Goal: Ask a question

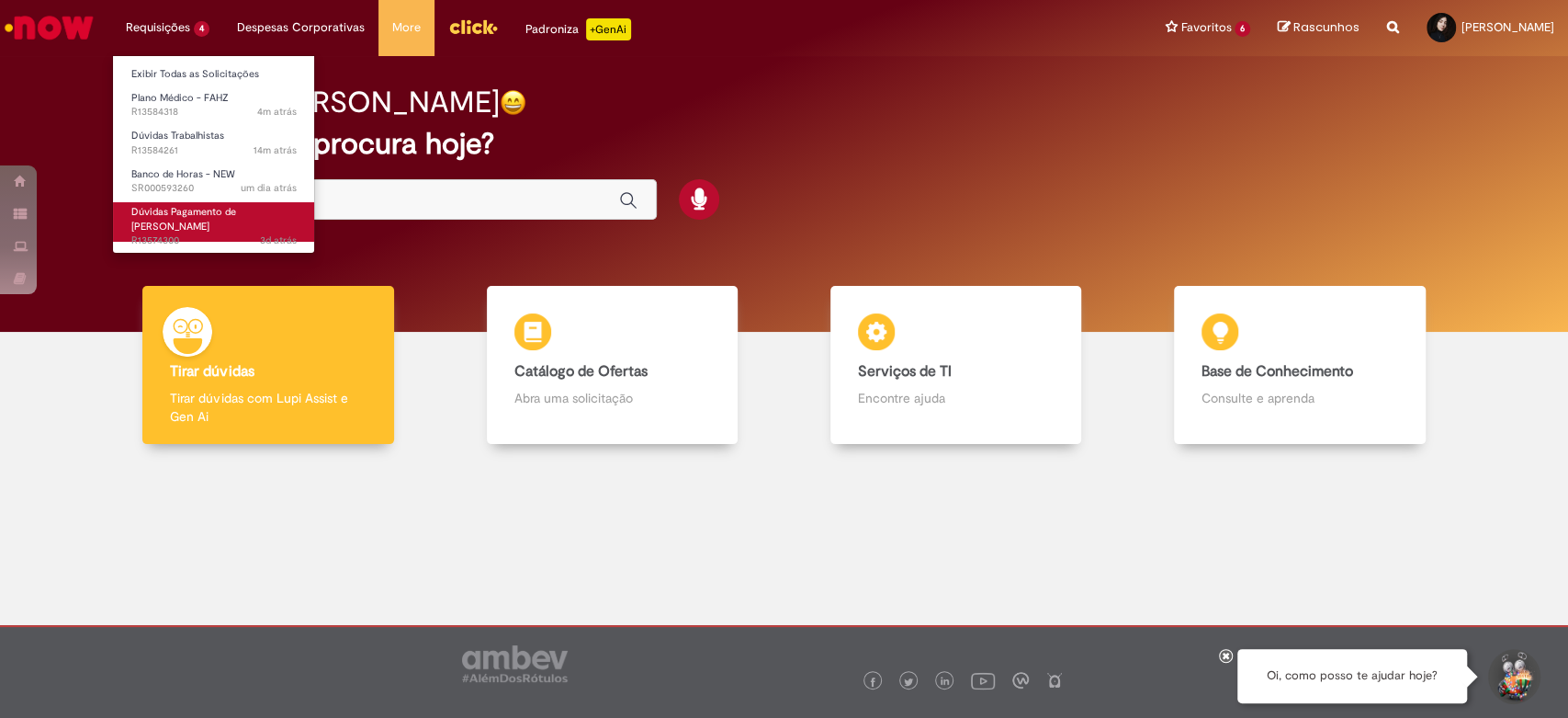
click at [203, 211] on span "Dúvidas Pagamento de [PERSON_NAME]" at bounding box center [184, 219] width 105 height 29
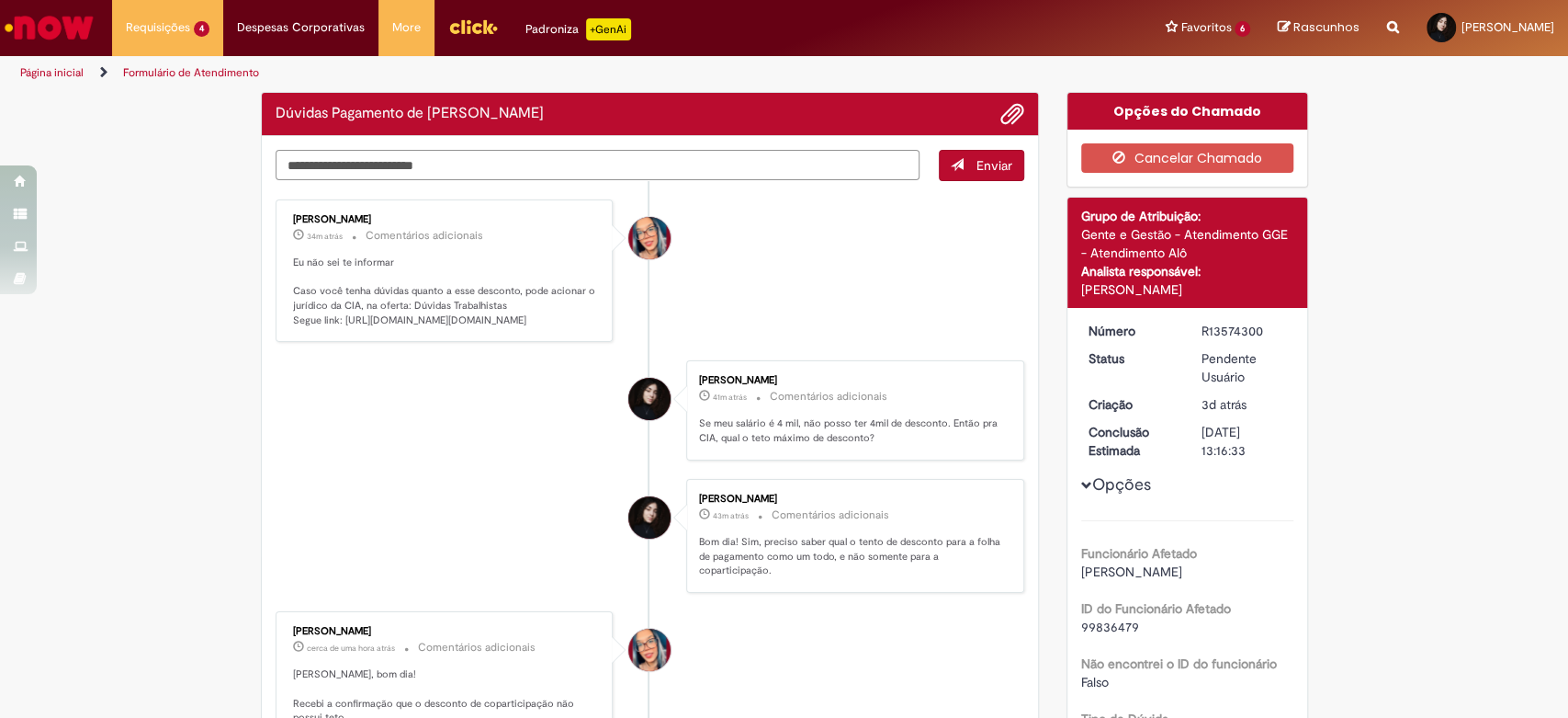
click at [450, 170] on textarea "Digite sua mensagem aqui..." at bounding box center [598, 165] width 645 height 32
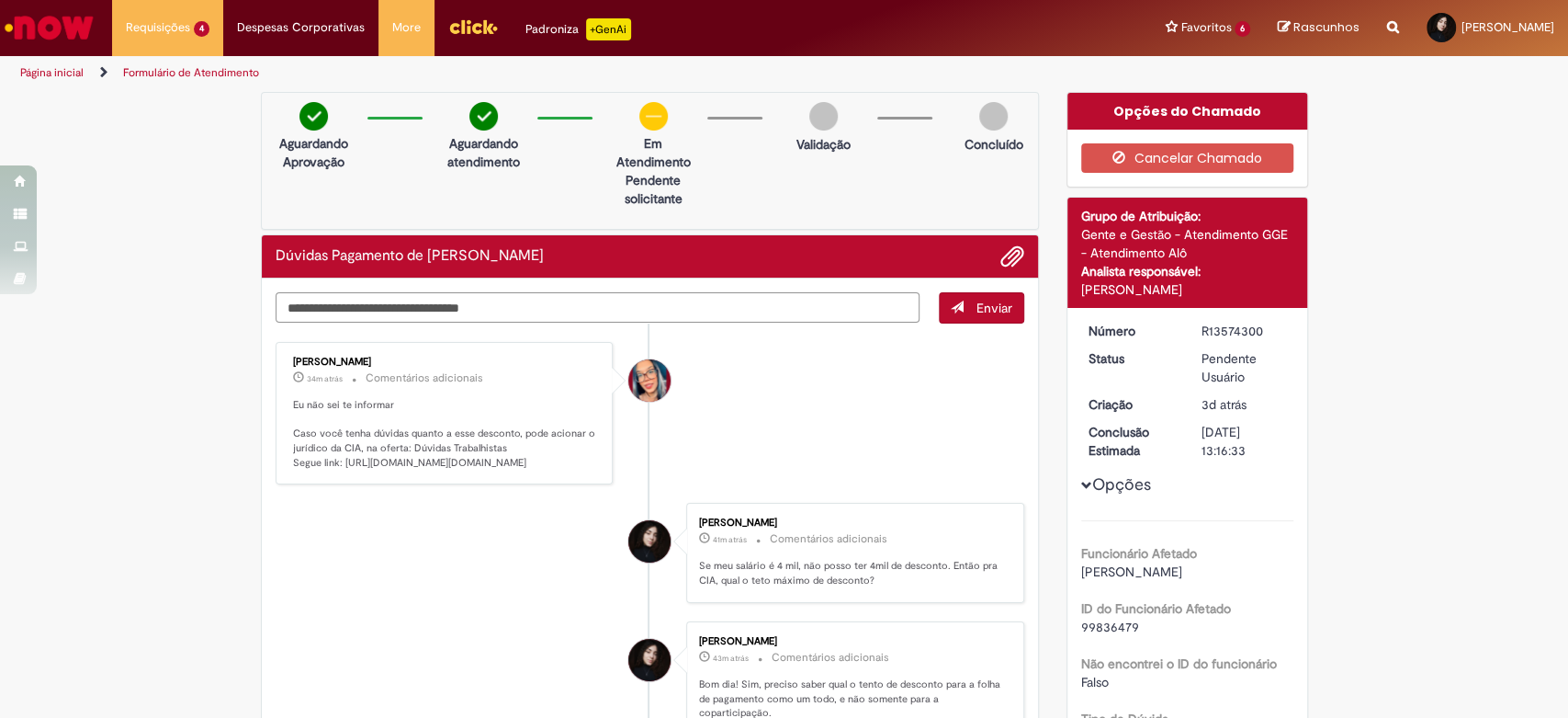
type textarea "**********"
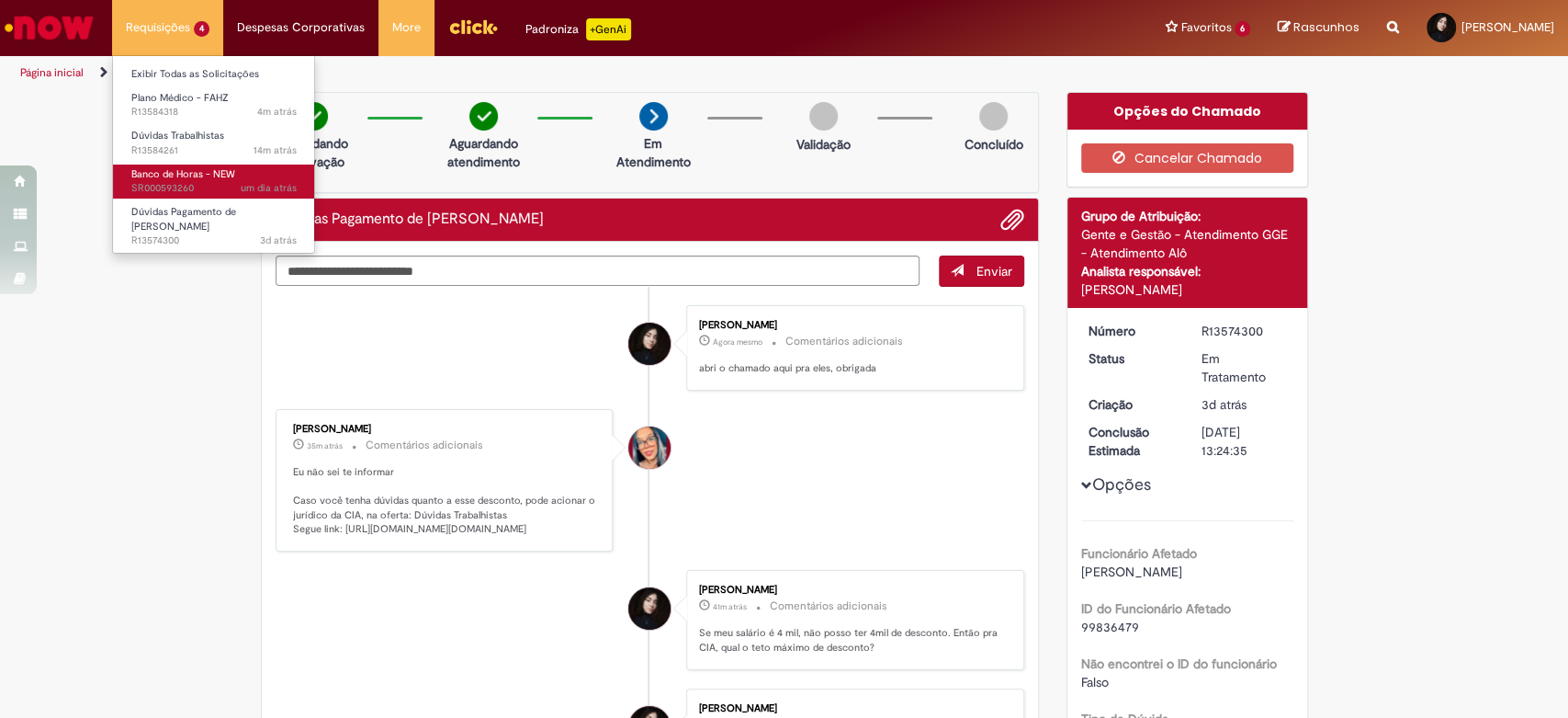
click at [203, 176] on span "Banco de Horas - NEW" at bounding box center [184, 174] width 104 height 13
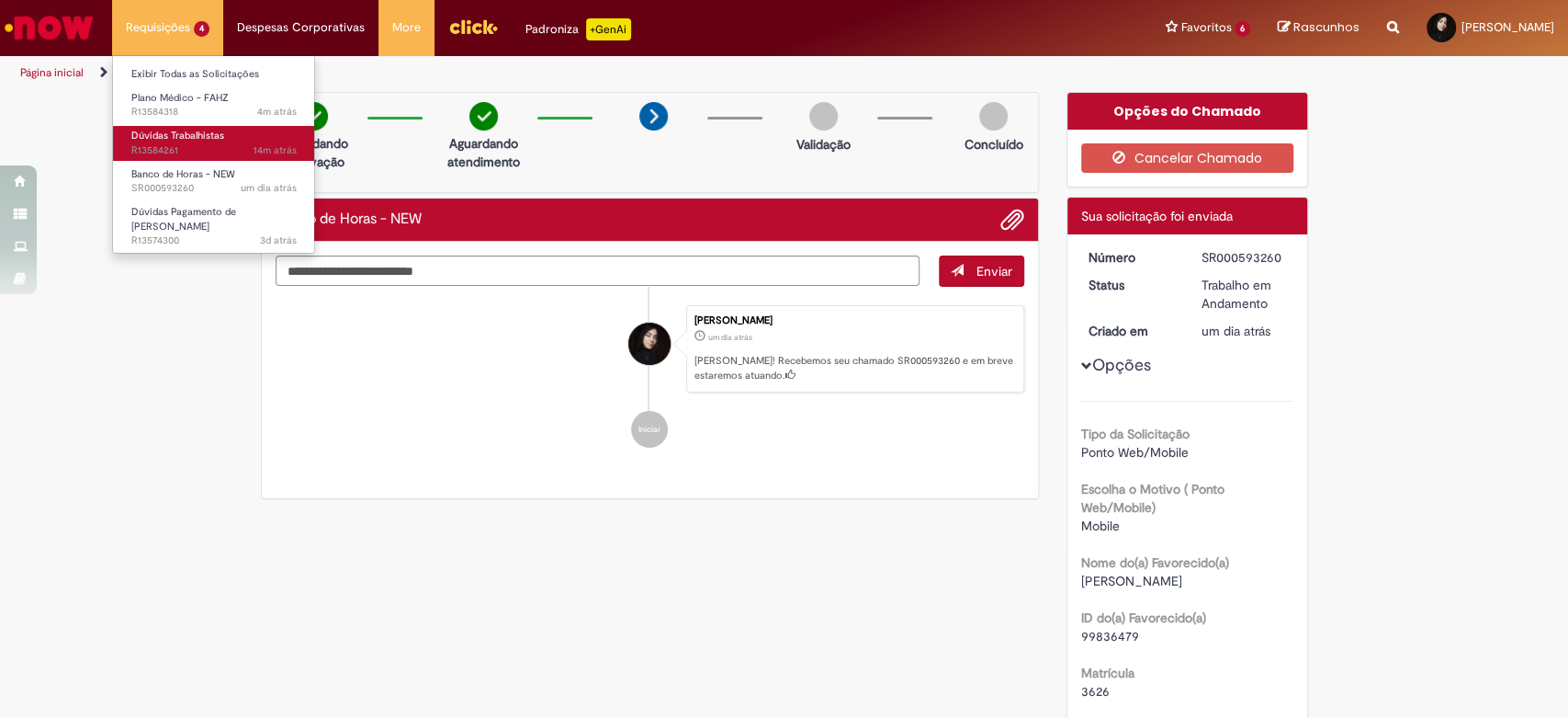
click at [208, 141] on span "Dúvidas Trabalhistas" at bounding box center [178, 136] width 93 height 13
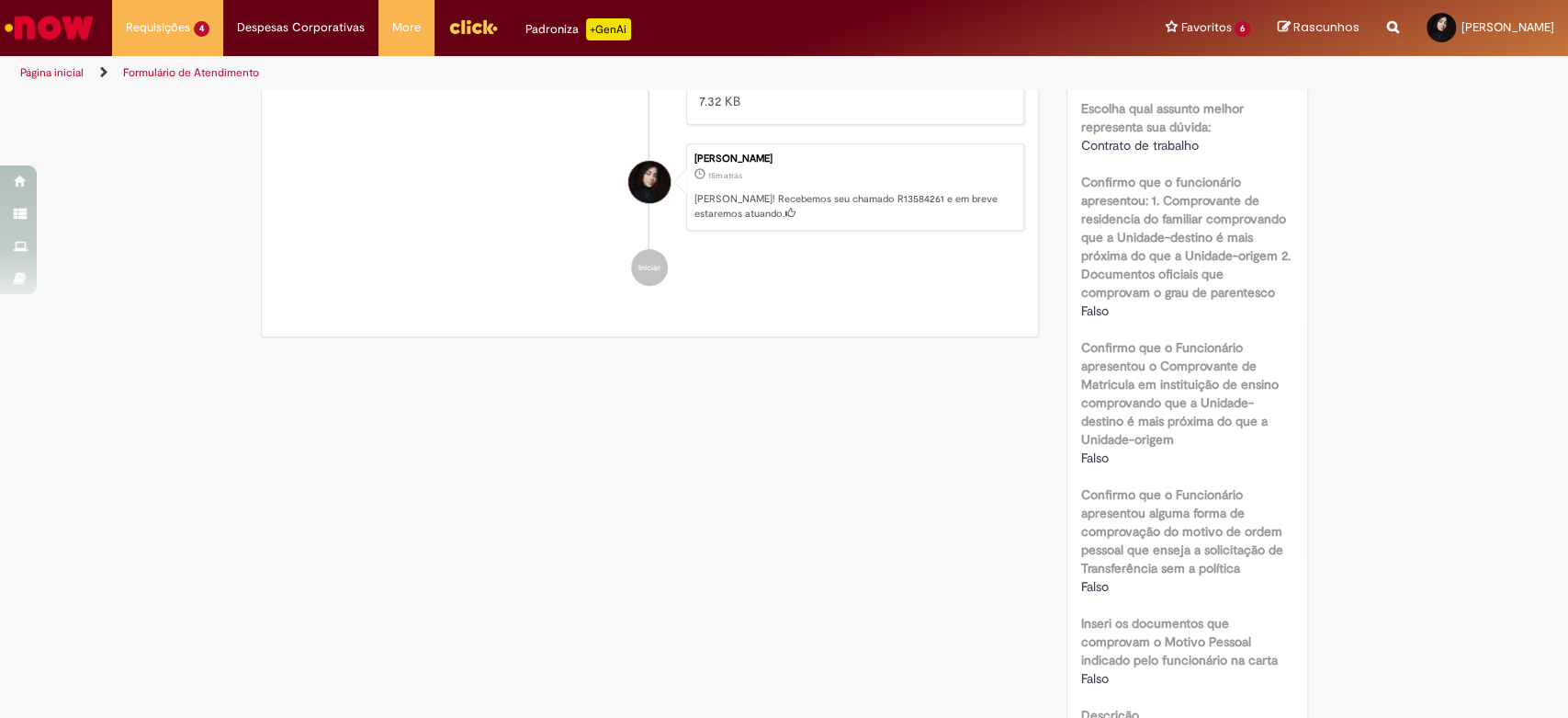
scroll to position [102, 0]
